Goal: Task Accomplishment & Management: Use online tool/utility

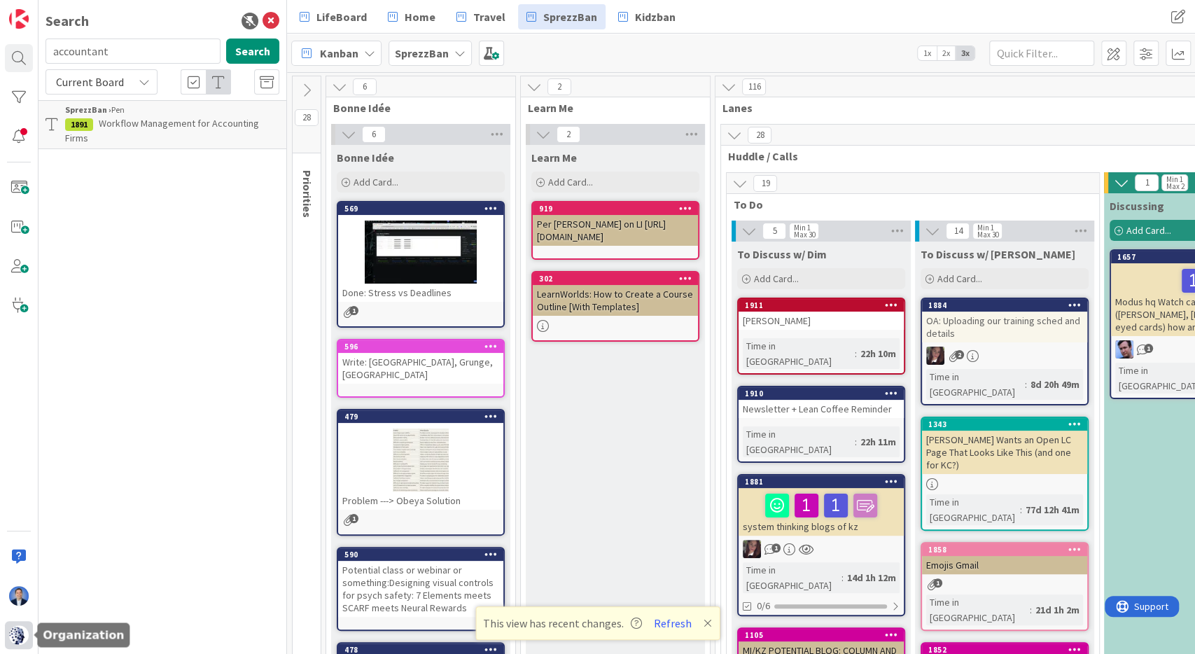
click at [20, 635] on img at bounding box center [19, 635] width 20 height 20
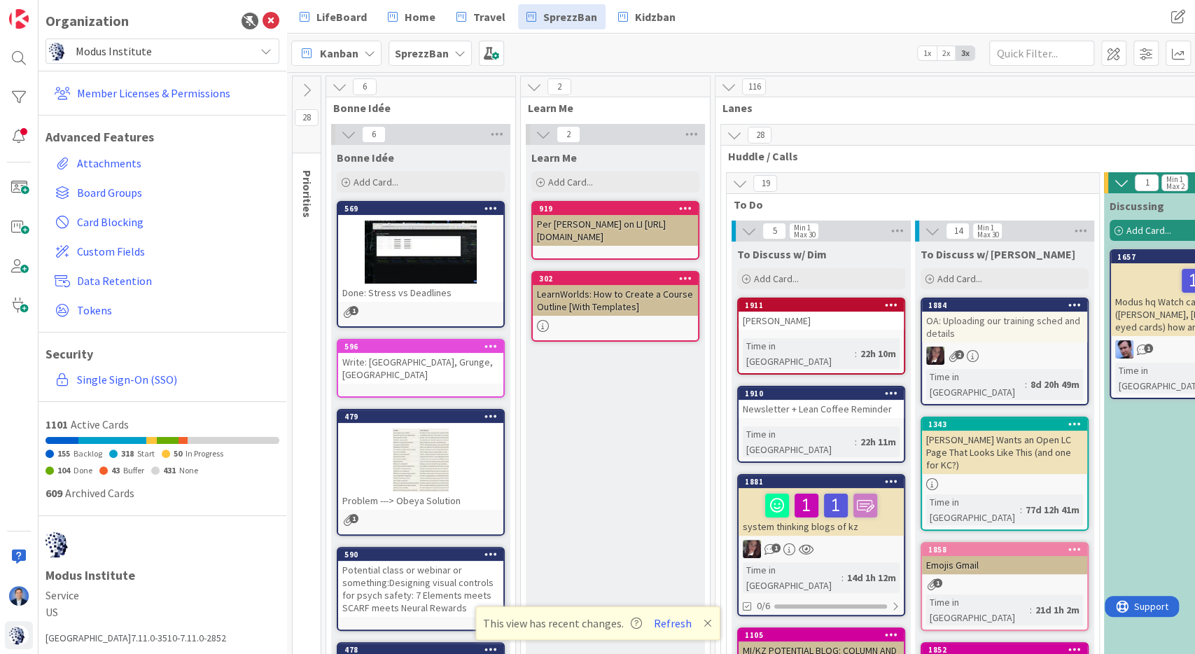
click at [257, 55] on div "Modus Institute" at bounding box center [163, 51] width 234 height 25
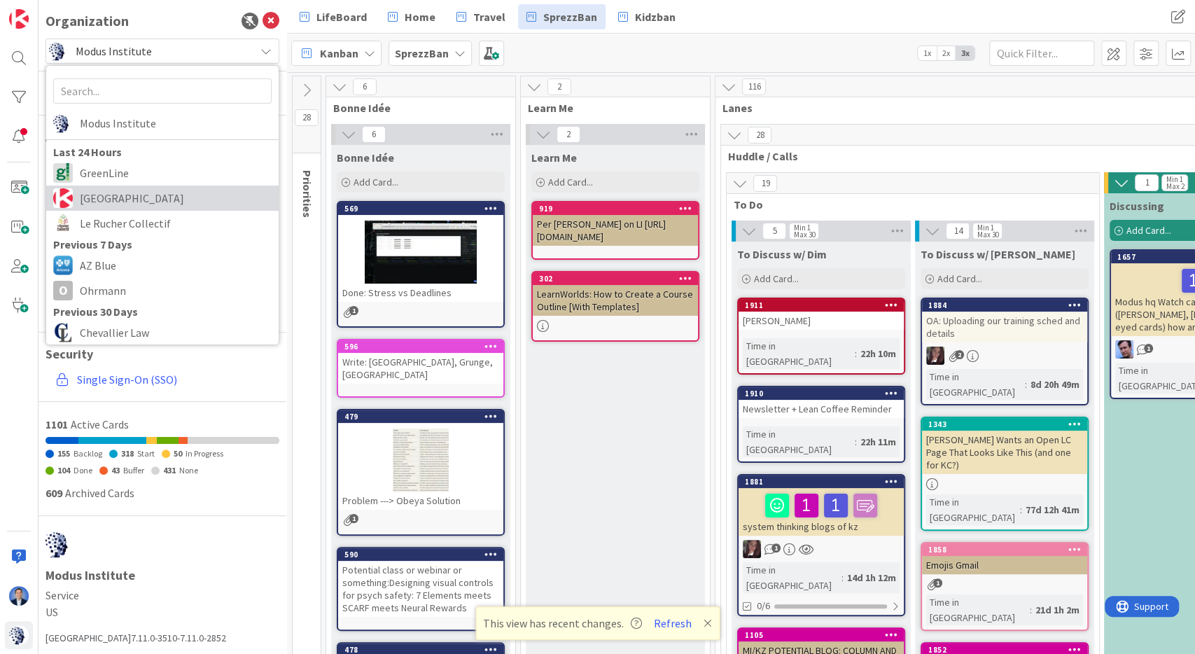
click at [184, 207] on span "[GEOGRAPHIC_DATA]" at bounding box center [176, 198] width 192 height 21
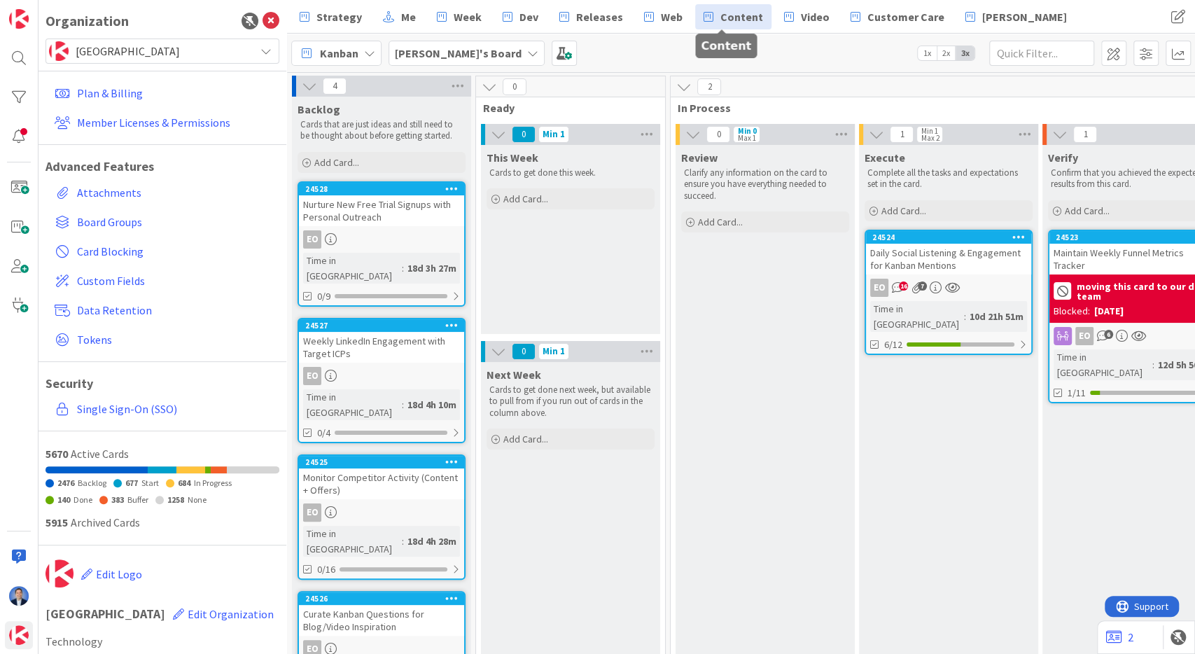
click at [727, 13] on span "Content" at bounding box center [741, 16] width 43 height 17
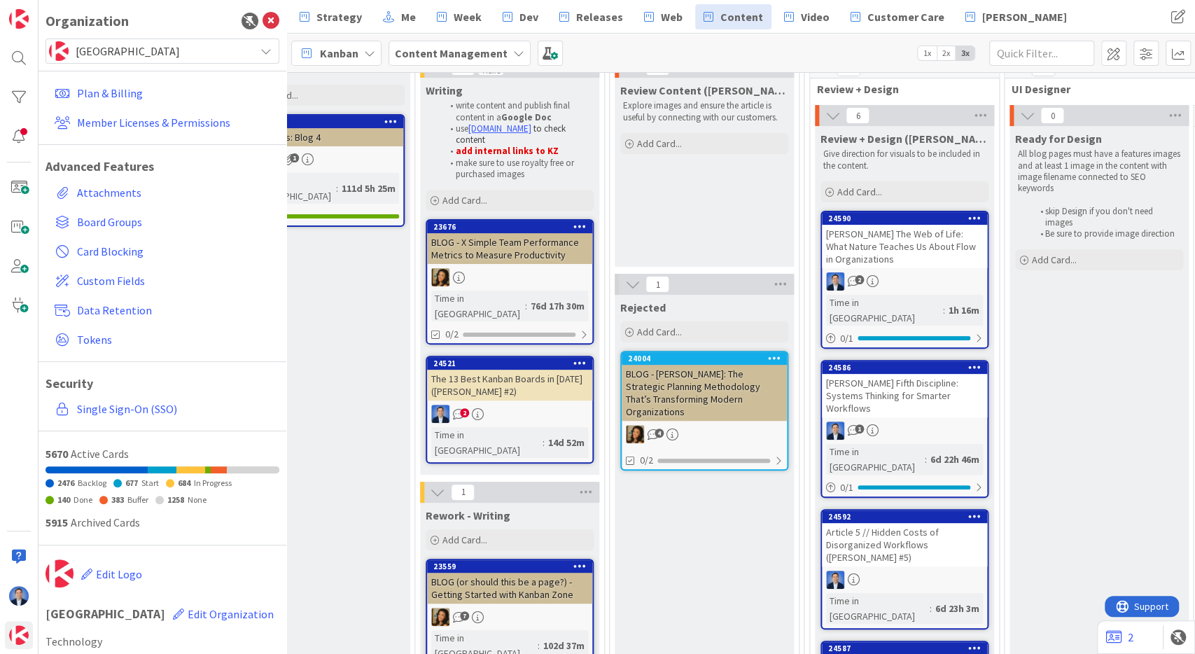
scroll to position [182, 851]
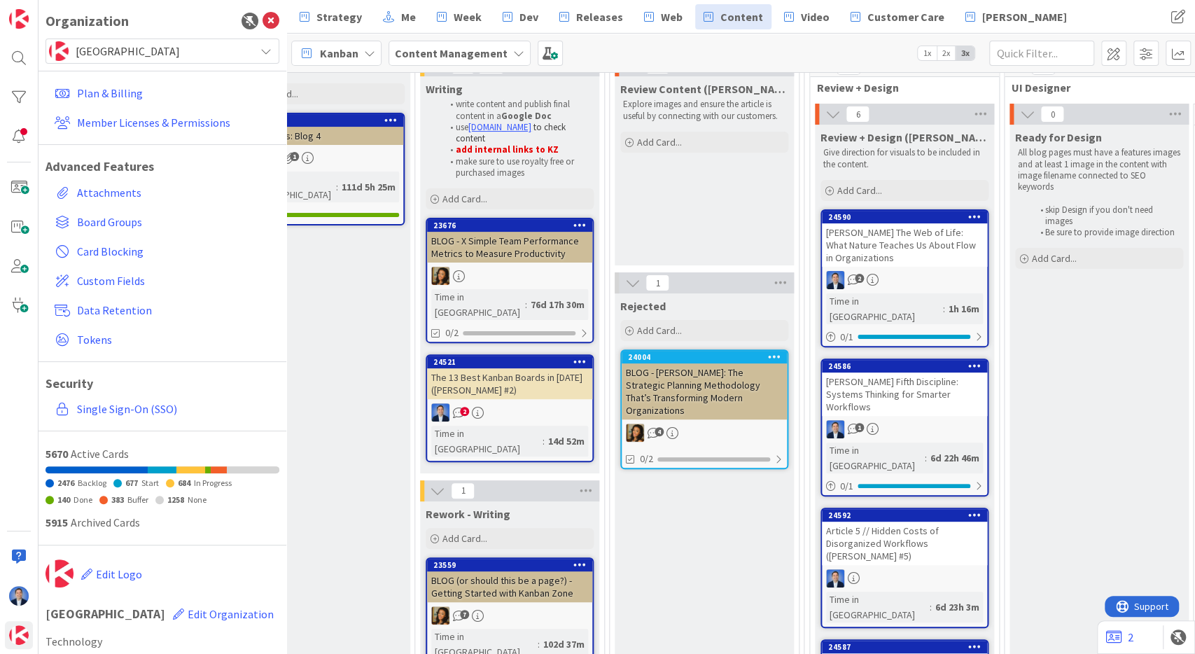
click at [889, 244] on div "[PERSON_NAME] The Web of Life: What Nature Teaches Us About Flow in Organizatio…" at bounding box center [904, 244] width 165 height 43
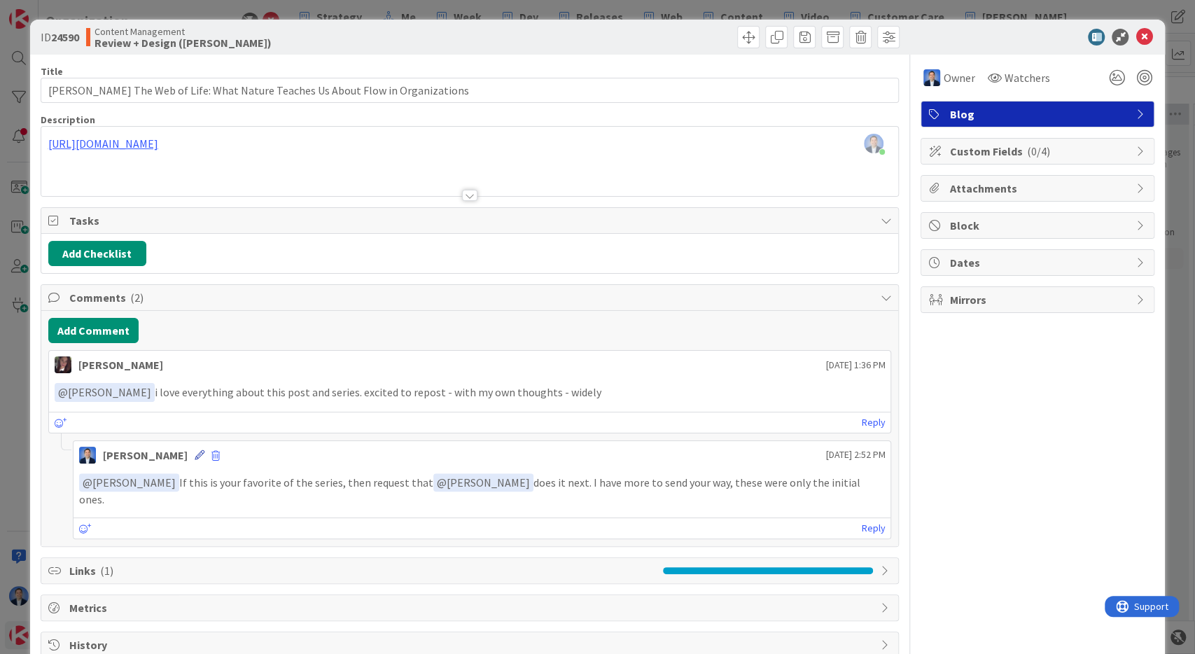
click at [204, 450] on icon at bounding box center [200, 455] width 10 height 10
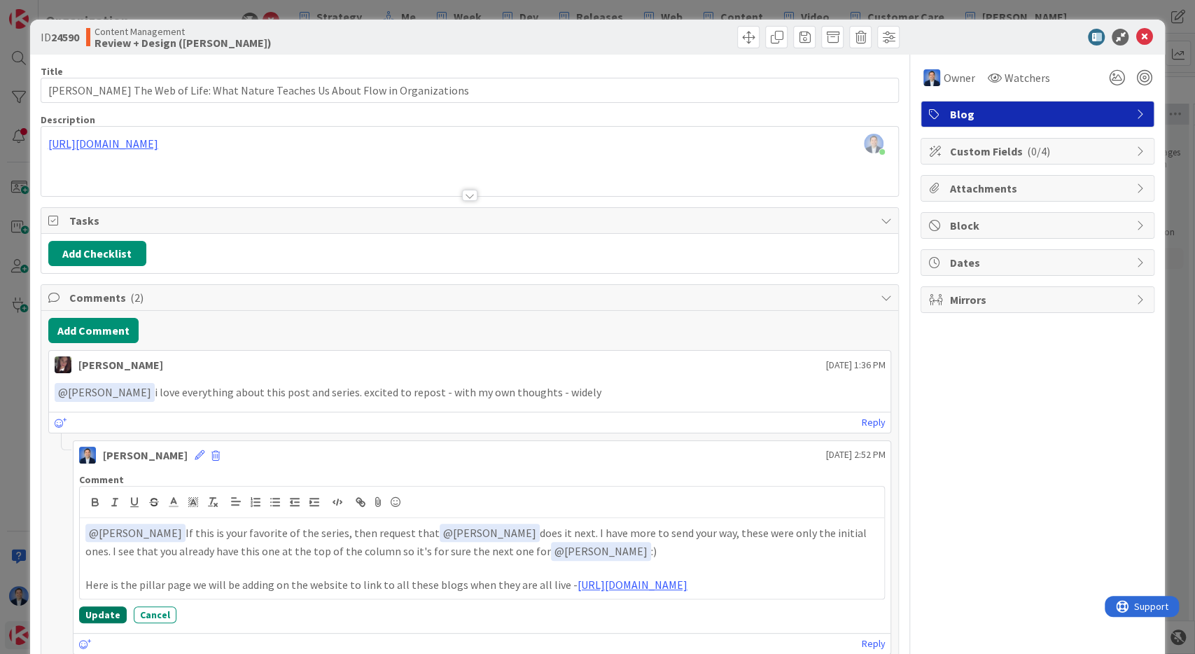
click at [97, 623] on button "Update" at bounding box center [103, 614] width 48 height 17
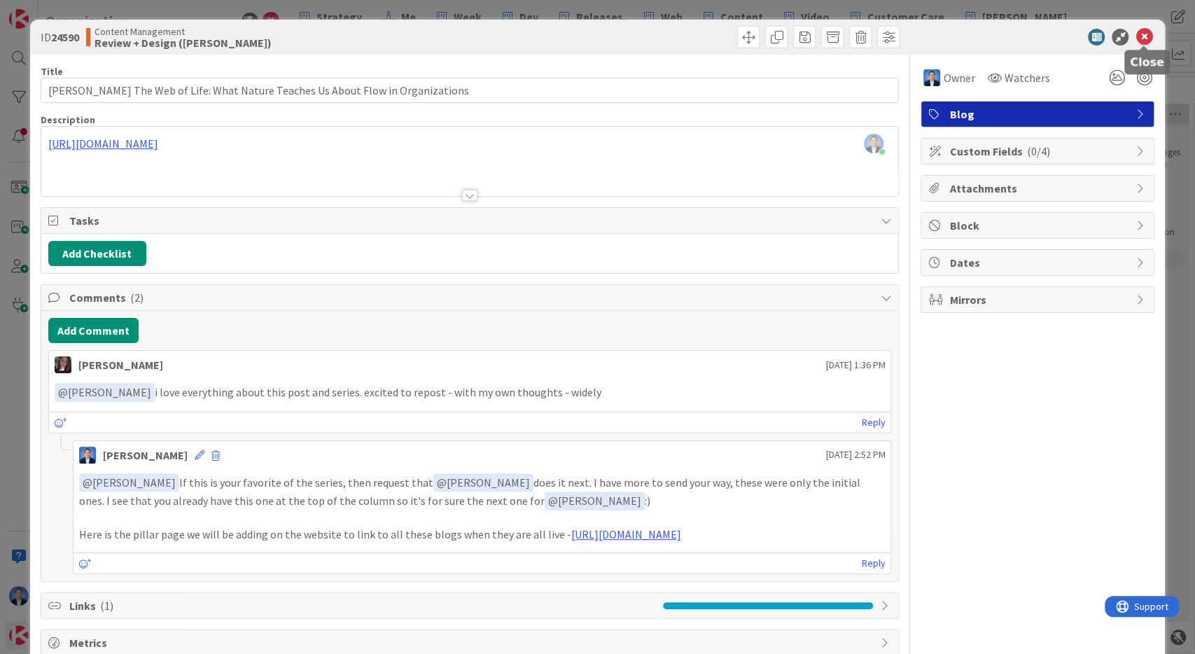
click at [1148, 36] on icon at bounding box center [1144, 37] width 17 height 17
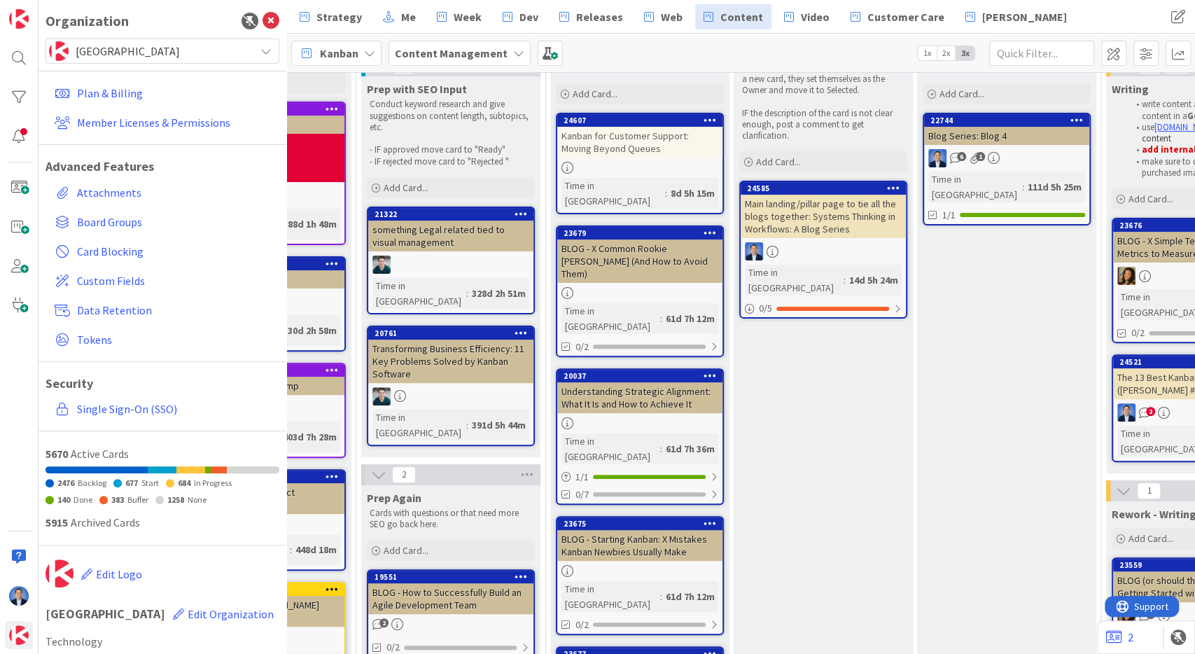
scroll to position [182, 165]
click at [840, 207] on div "Main landing/pillar page to tie all the blogs together: Systems Thinking in Wor…" at bounding box center [822, 216] width 165 height 43
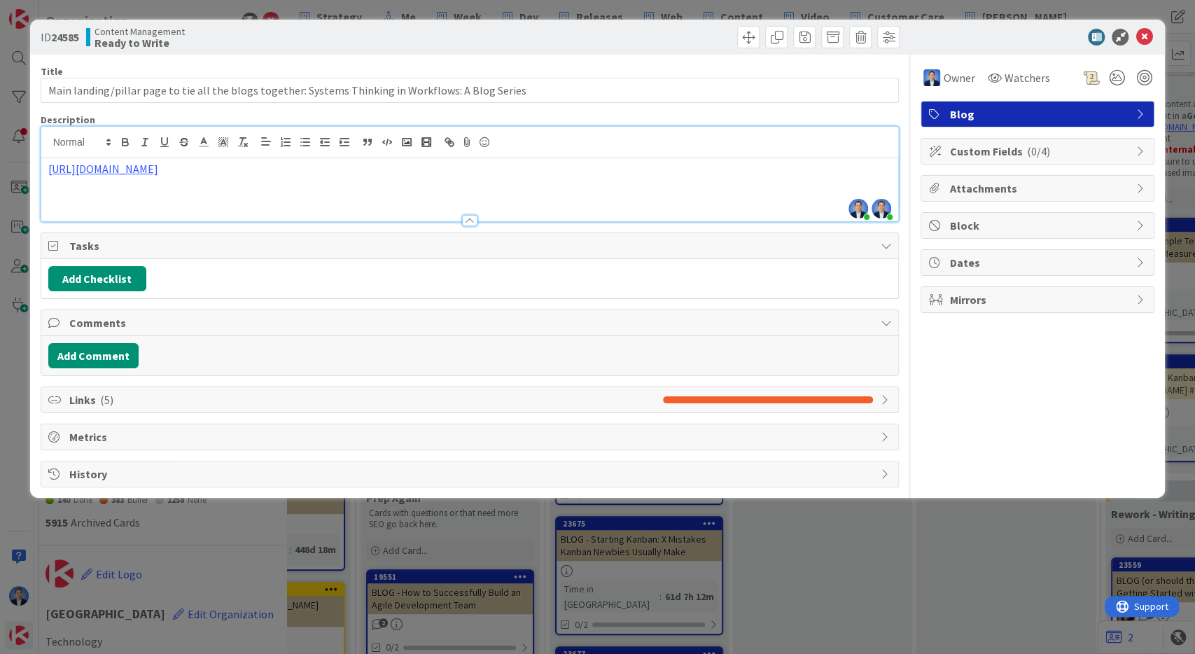
click at [603, 158] on div "[URL][DOMAIN_NAME]" at bounding box center [470, 189] width 858 height 63
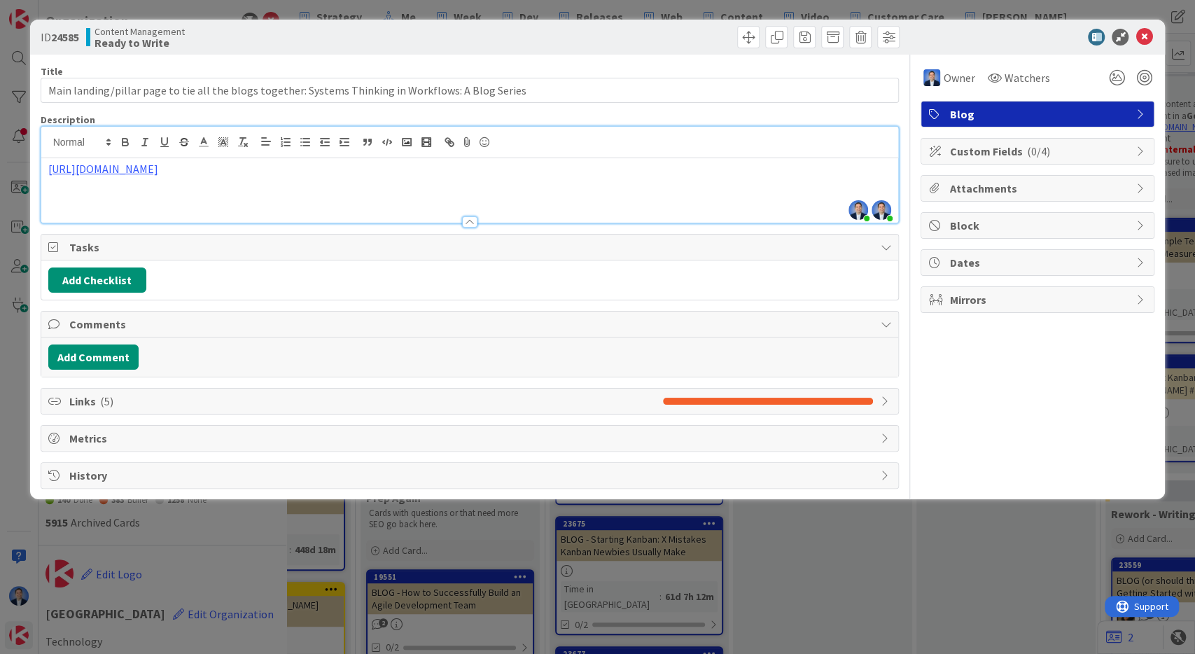
scroll to position [229, 0]
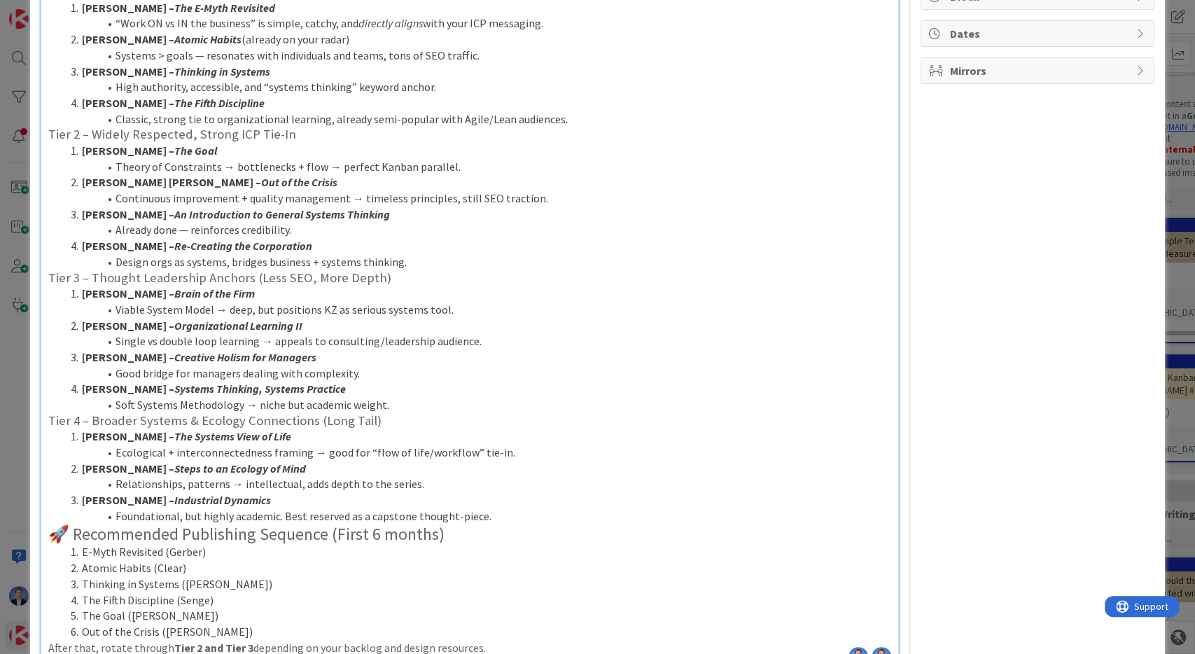
click at [517, 286] on li "[PERSON_NAME] – Brain of the Firm" at bounding box center [478, 294] width 827 height 16
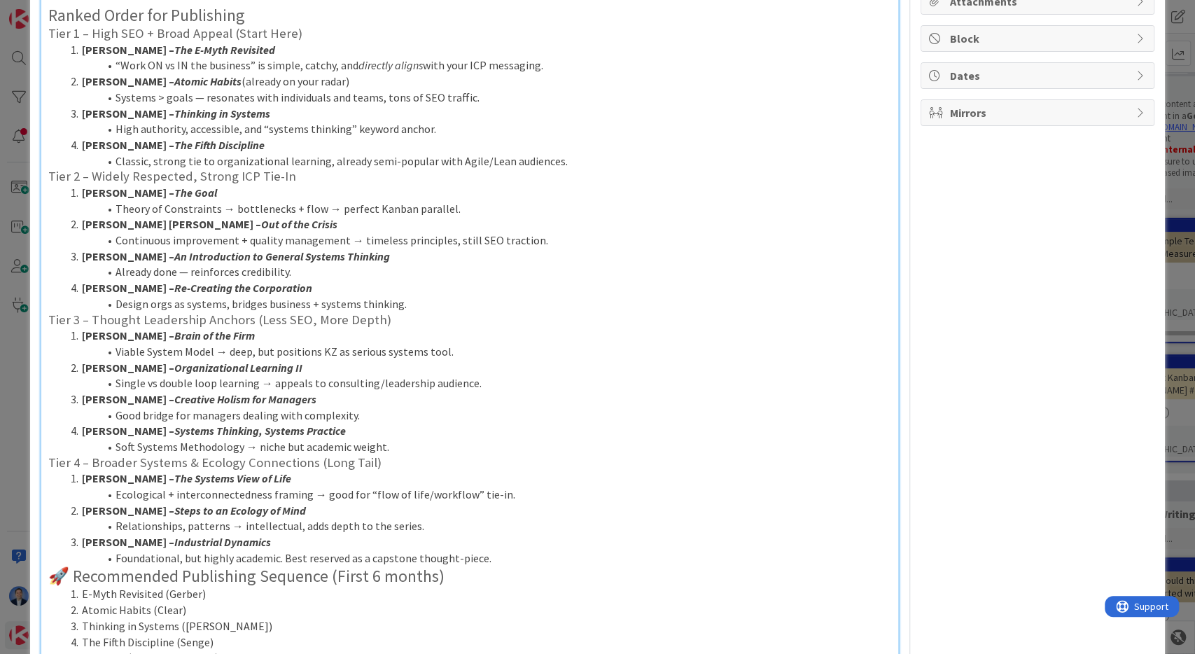
scroll to position [0, 0]
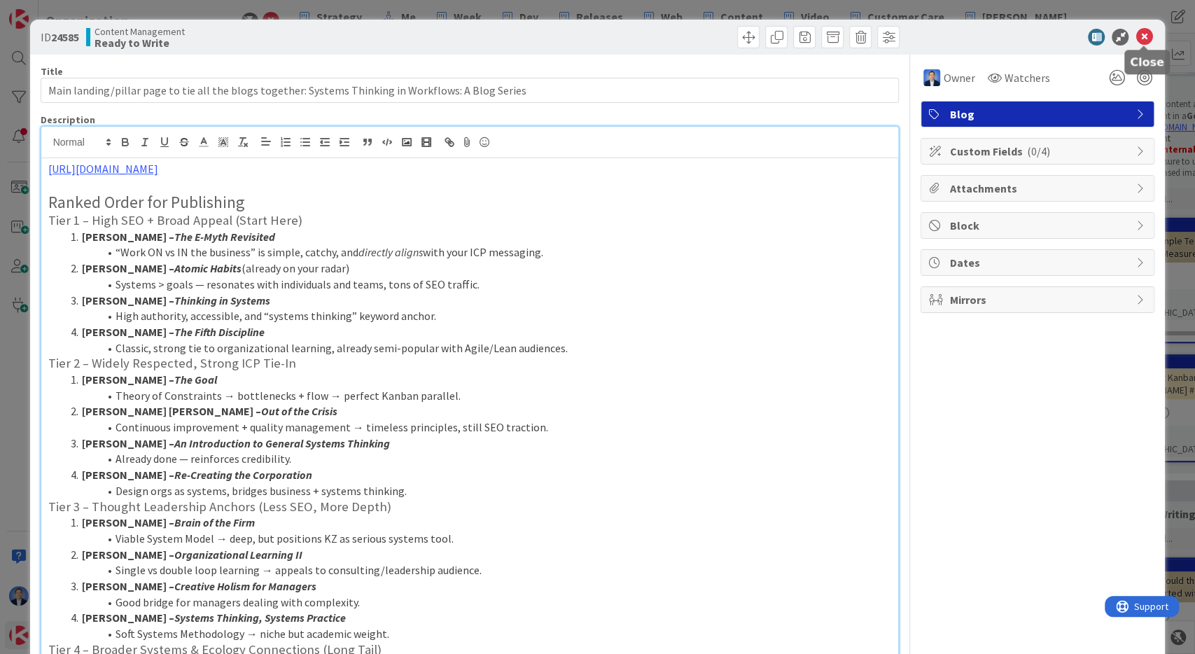
click at [1147, 33] on icon at bounding box center [1144, 37] width 17 height 17
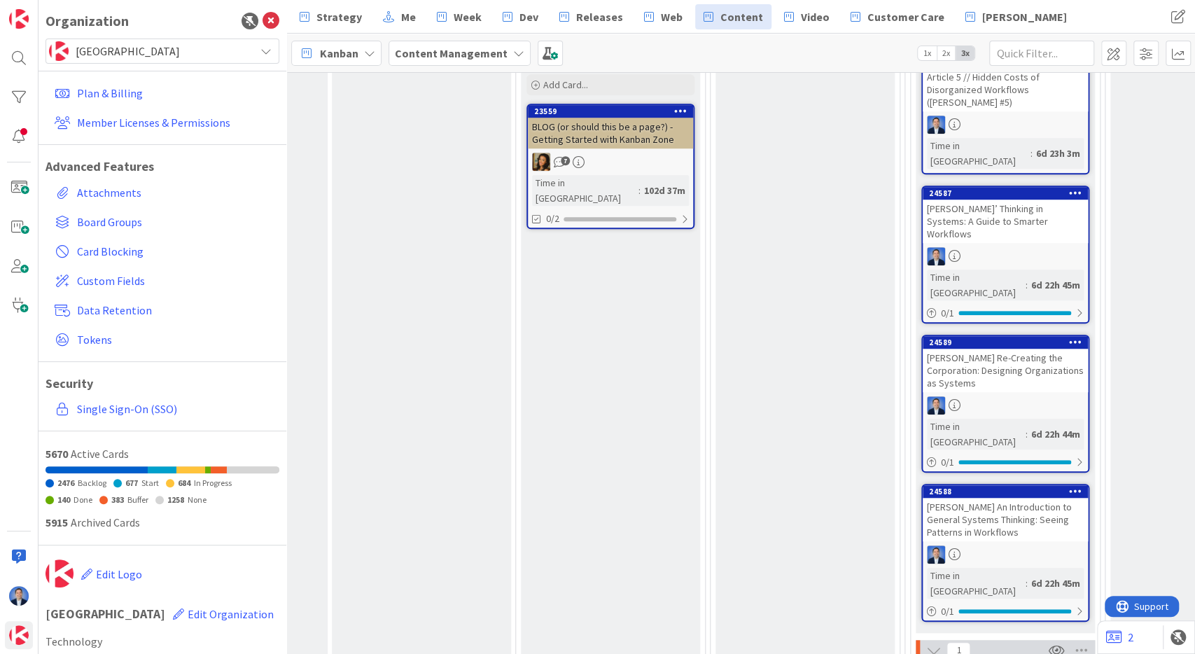
scroll to position [636, 750]
